Goal: Find specific page/section: Find specific page/section

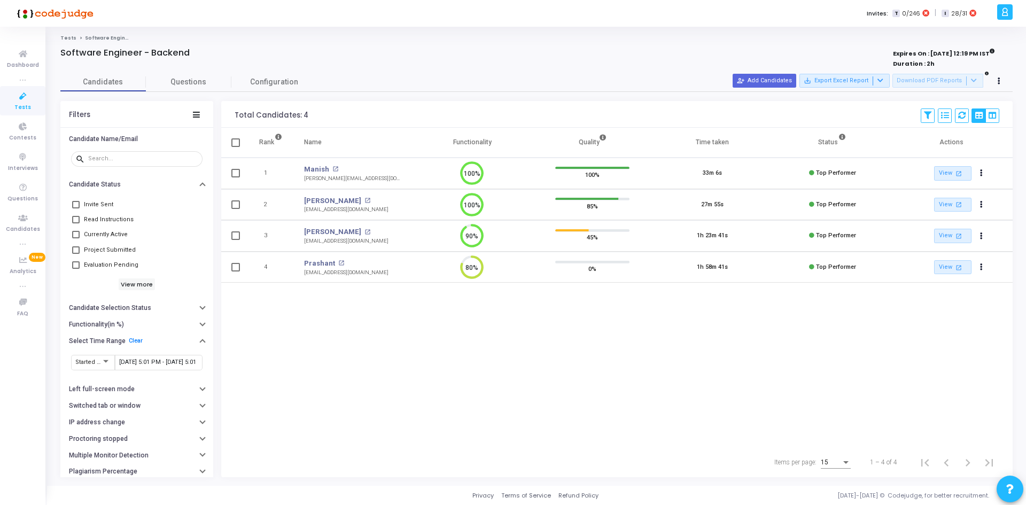
scroll to position [22, 27]
click at [999, 114] on button "View Options" at bounding box center [993, 116] width 14 height 14
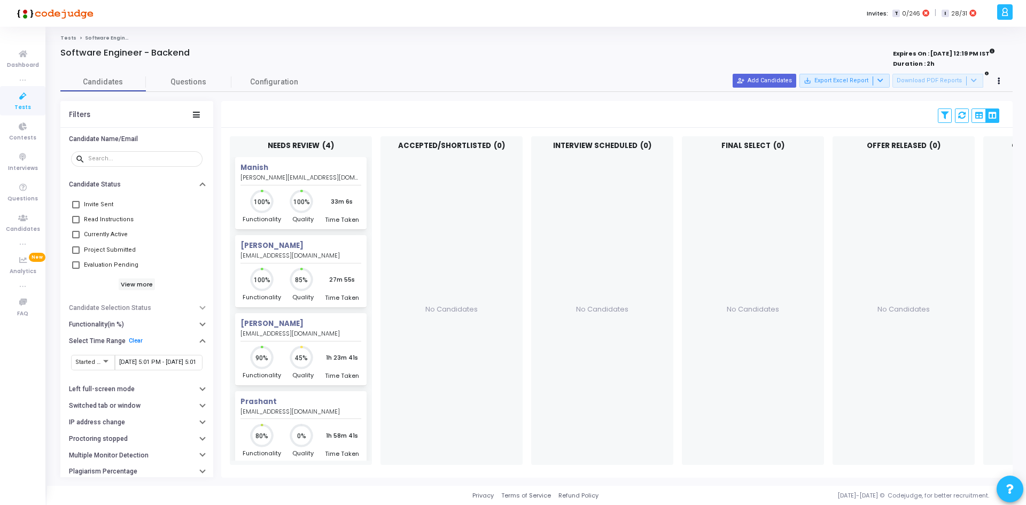
scroll to position [0, 0]
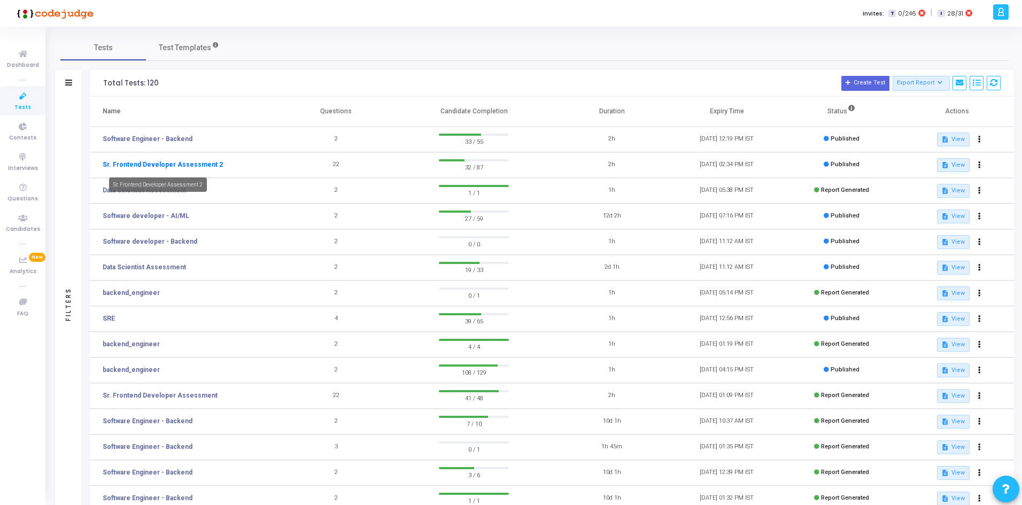
click at [206, 163] on link "Sr. Frontend Developer Assessment 2" at bounding box center [163, 165] width 120 height 10
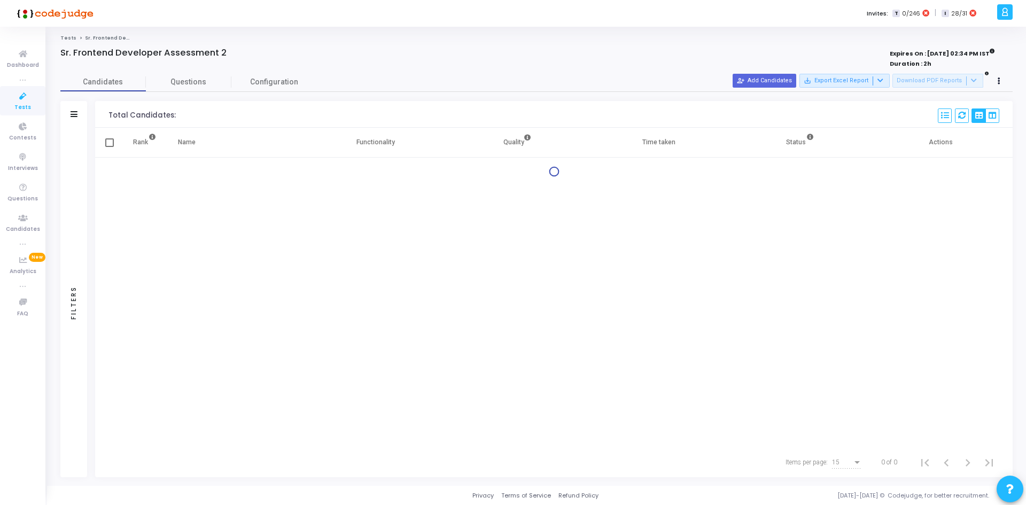
click at [67, 123] on body "</div></div> AN [PERSON_NAME] [PERSON_NAME] Subscribe to a plan of your choice …" at bounding box center [513, 252] width 1026 height 505
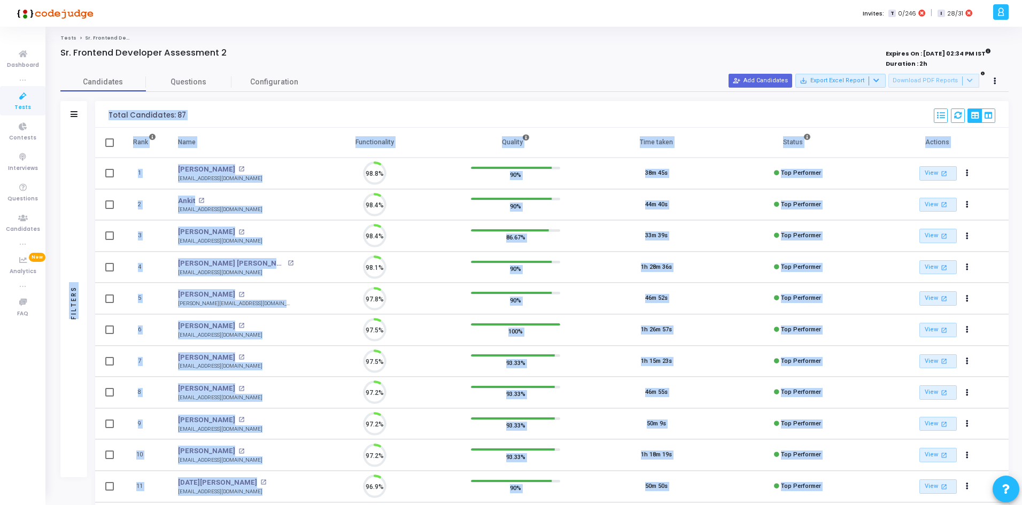
scroll to position [22, 27]
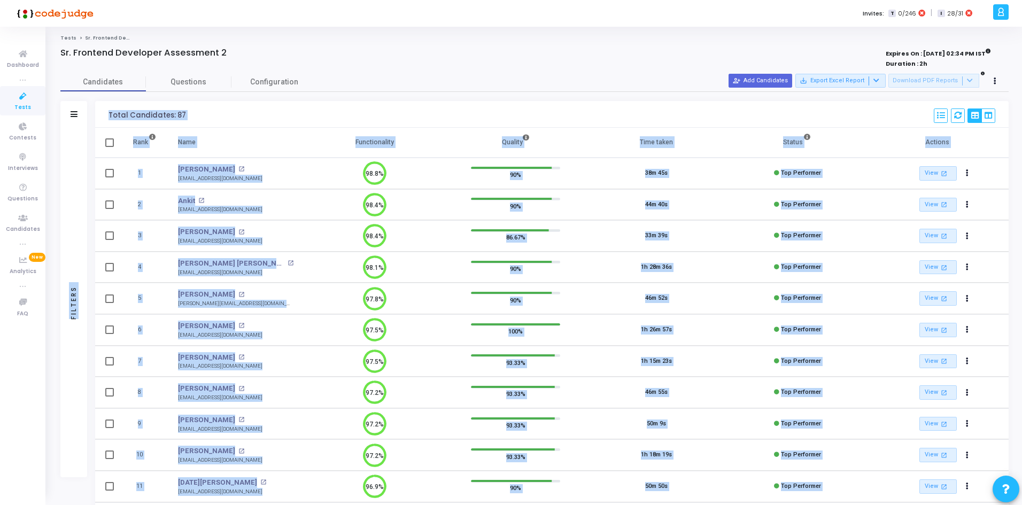
click at [83, 152] on div "Filters" at bounding box center [73, 303] width 27 height 350
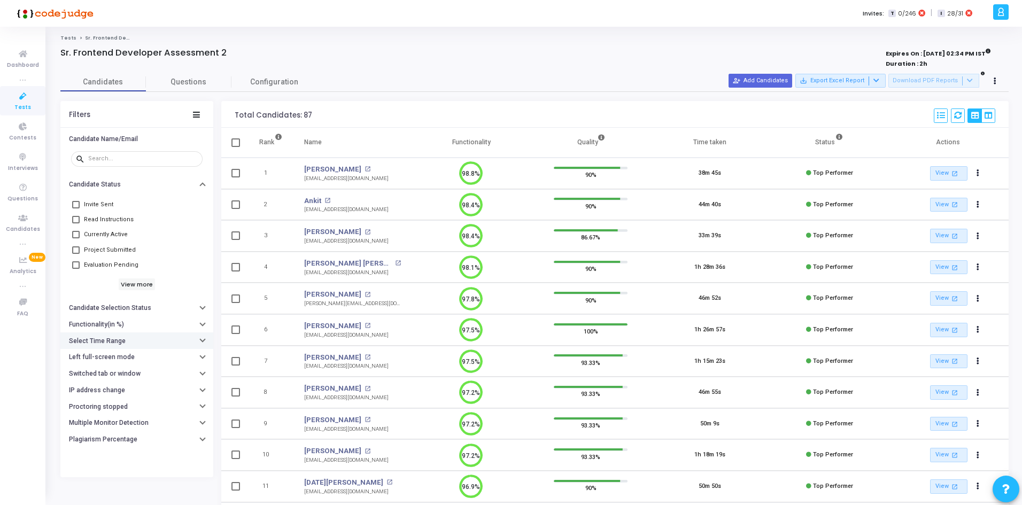
click at [107, 345] on h6 "Select Time Range" at bounding box center [97, 341] width 57 height 8
click at [121, 364] on input "text" at bounding box center [158, 362] width 79 height 6
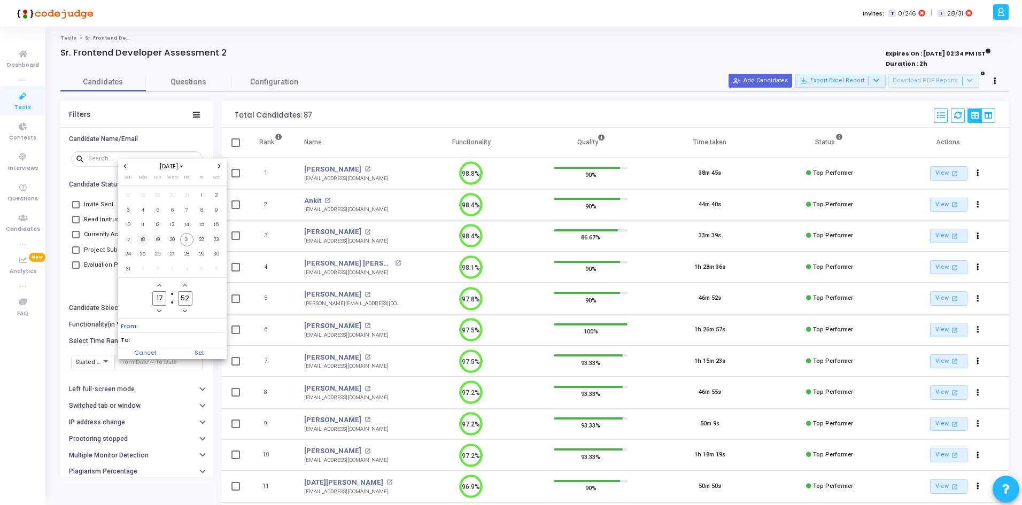
click at [147, 237] on span "18" at bounding box center [142, 239] width 13 height 13
click at [187, 244] on span "21" at bounding box center [186, 239] width 13 height 13
click at [198, 352] on span "Set" at bounding box center [199, 353] width 55 height 12
type input "[DATE] 5:52 PM - [DATE] 5:52 PM"
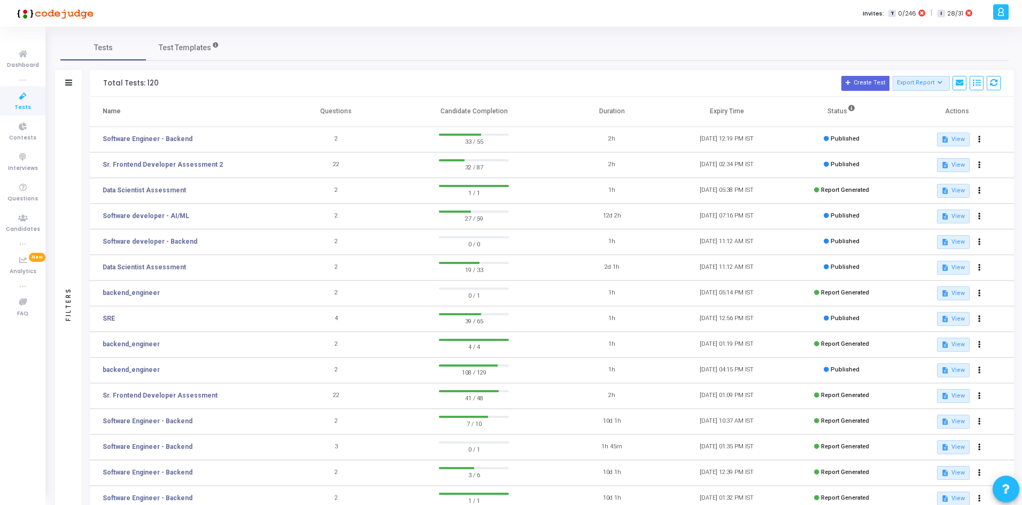
drag, startPoint x: 275, startPoint y: 217, endPoint x: 307, endPoint y: 256, distance: 50.9
click at [307, 256] on tbody "Software Engineer - Backend 2 33 / 55 2h [DATE] 12:19 PM IST Published descript…" at bounding box center [552, 319] width 924 height 385
click at [277, 107] on span at bounding box center [278, 111] width 11 height 29
click at [161, 215] on link "Software developer - AI/ML" at bounding box center [146, 216] width 87 height 10
